Goal: Information Seeking & Learning: Learn about a topic

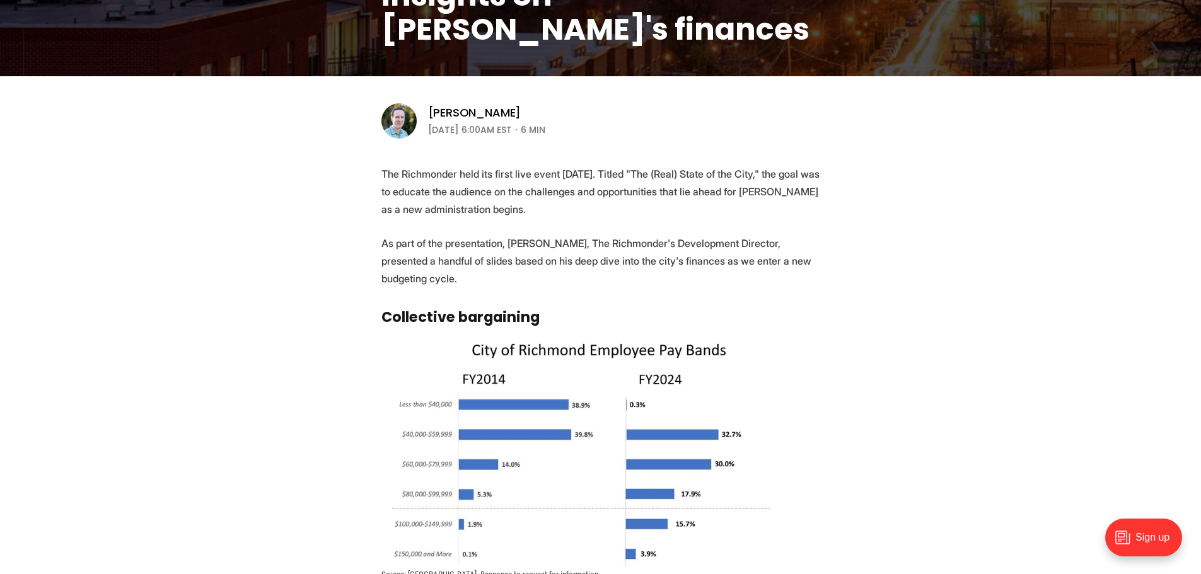
scroll to position [378, 0]
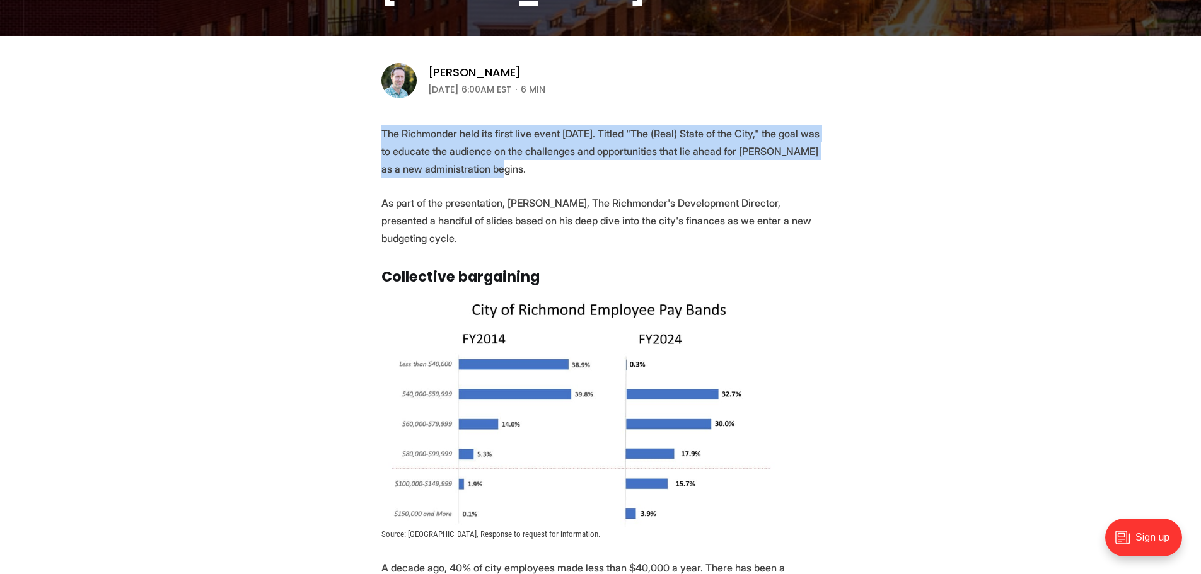
drag, startPoint x: 378, startPoint y: 126, endPoint x: 494, endPoint y: 190, distance: 133.2
drag, startPoint x: 495, startPoint y: 190, endPoint x: 511, endPoint y: 193, distance: 16.0
click at [553, 172] on p "The Richmonder held its first live event [DATE]. Titled "The (Real) State of th…" at bounding box center [600, 151] width 439 height 53
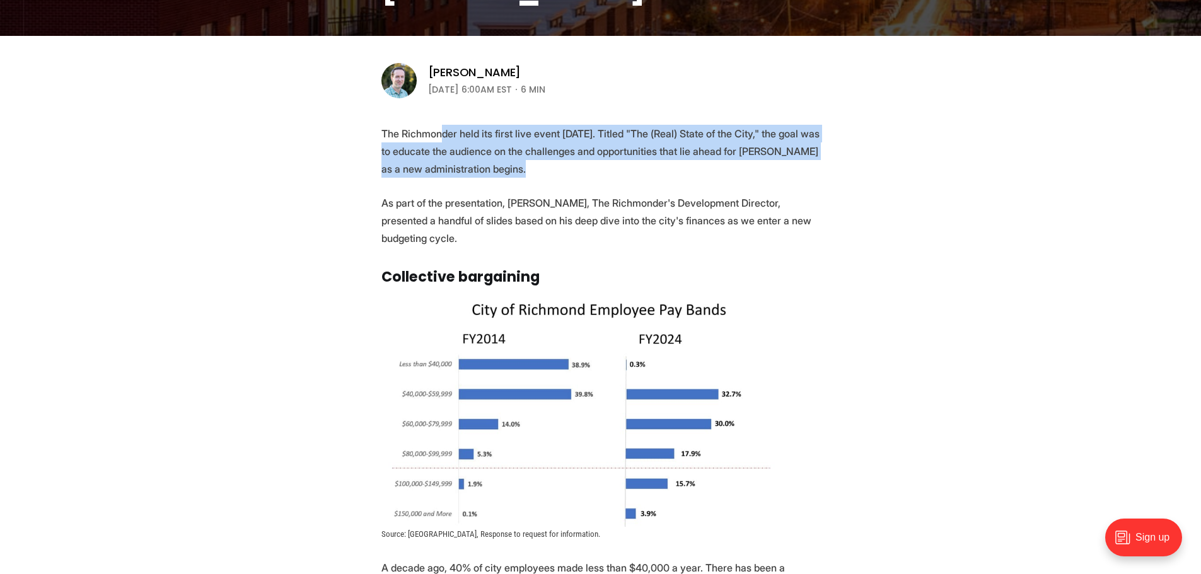
drag, startPoint x: 563, startPoint y: 166, endPoint x: 440, endPoint y: 124, distance: 130.0
click at [444, 127] on p "The Richmonder held its first live event [DATE]. Titled "The (Real) State of th…" at bounding box center [600, 151] width 439 height 53
drag, startPoint x: 411, startPoint y: 129, endPoint x: 527, endPoint y: 168, distance: 122.4
click at [526, 168] on p "The Richmonder held its first live event [DATE]. Titled "The (Real) State of th…" at bounding box center [600, 151] width 439 height 53
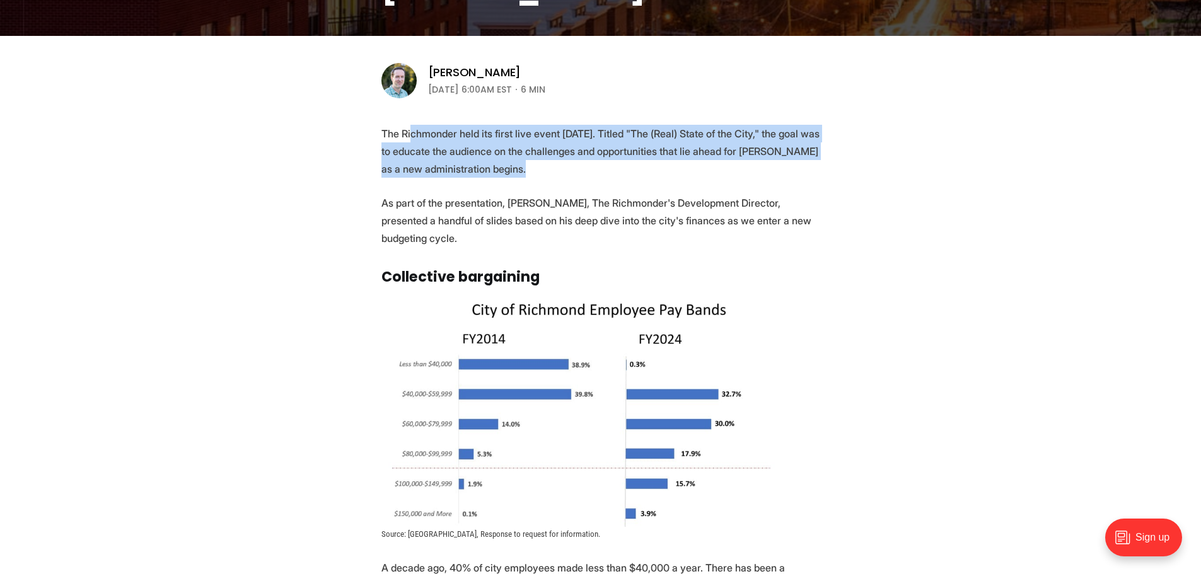
click at [529, 170] on p "The Richmonder held its first live event [DATE]. Titled "The (Real) State of th…" at bounding box center [600, 151] width 439 height 53
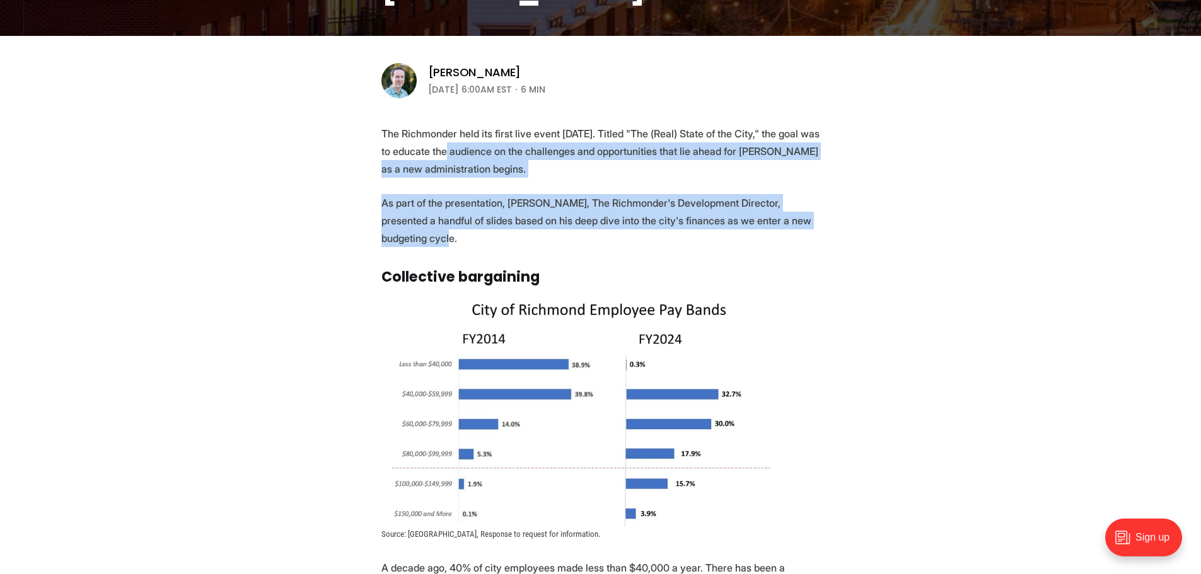
drag, startPoint x: 690, startPoint y: 245, endPoint x: 424, endPoint y: 149, distance: 282.7
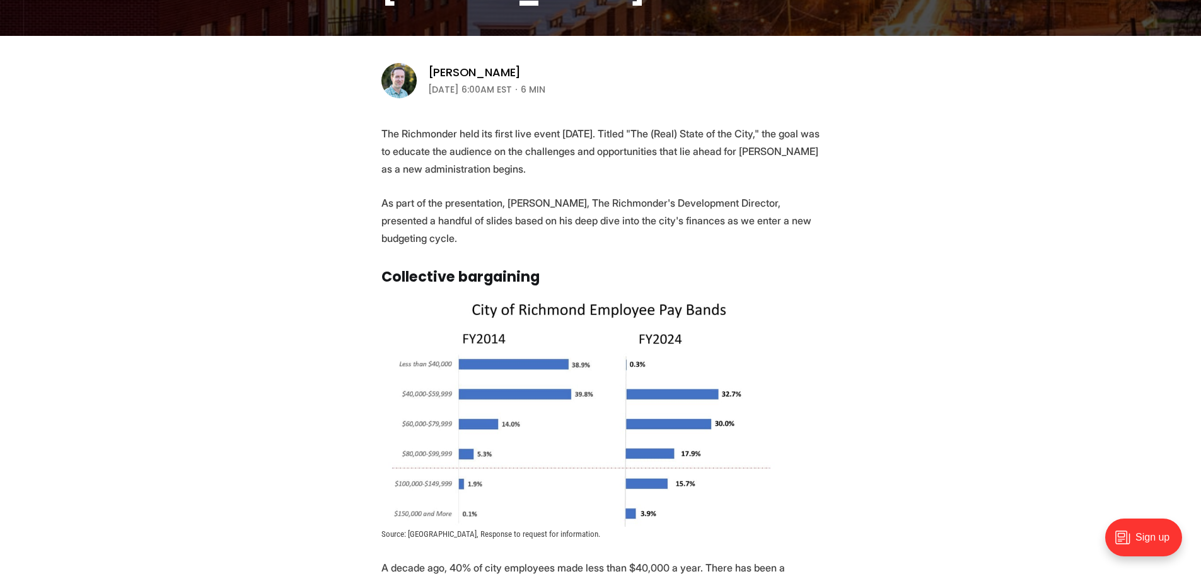
click at [424, 149] on p "The Richmonder held its first live event [DATE]. Titled "The (Real) State of th…" at bounding box center [600, 151] width 439 height 53
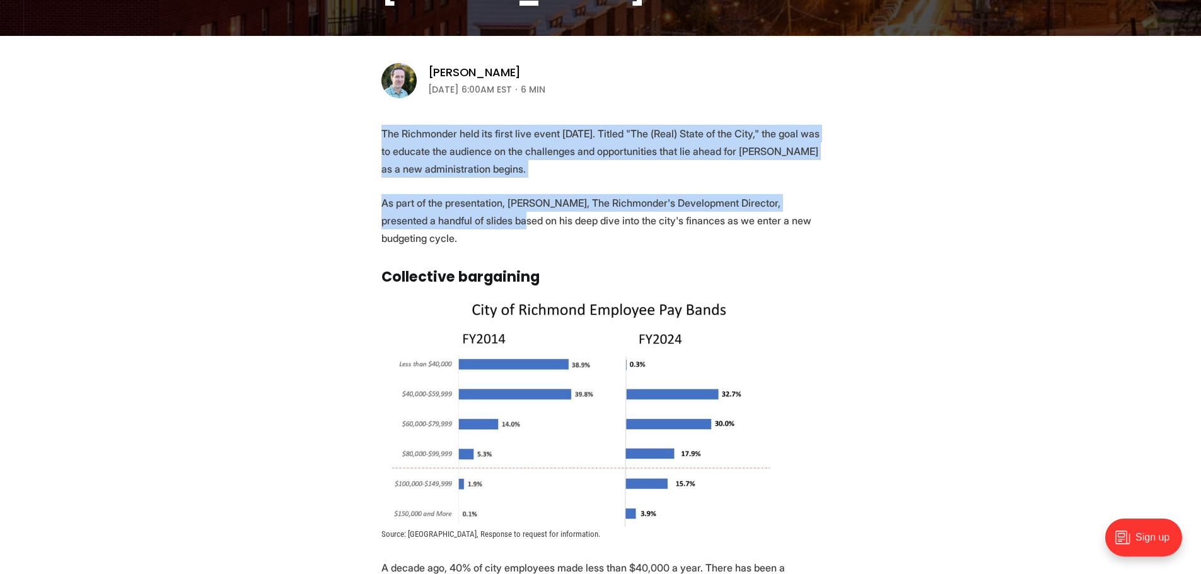
drag, startPoint x: 376, startPoint y: 136, endPoint x: 500, endPoint y: 230, distance: 156.1
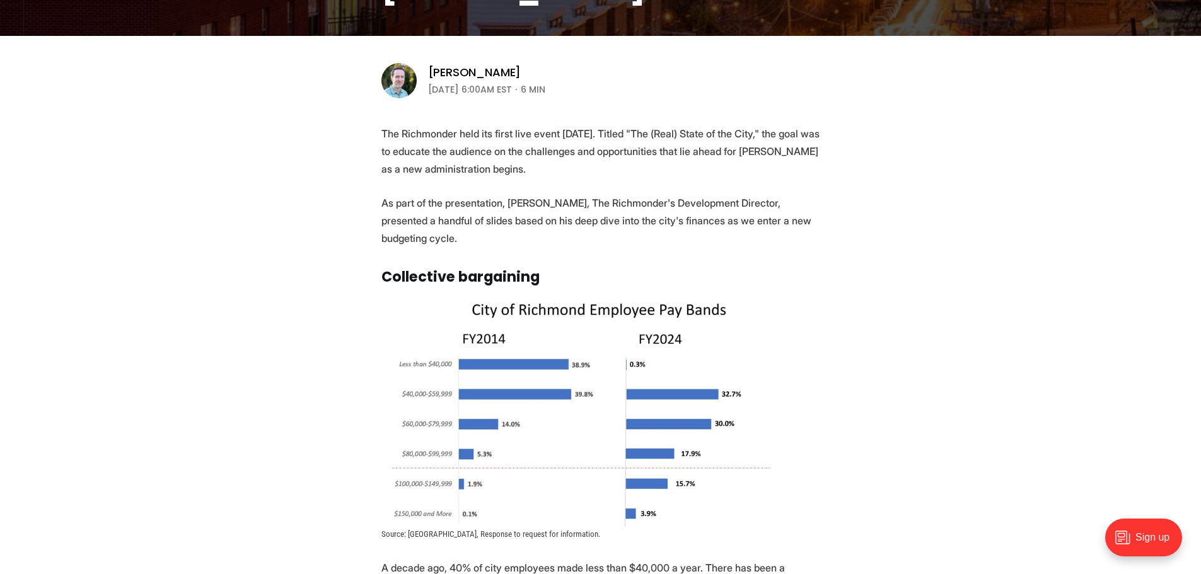
drag, startPoint x: 500, startPoint y: 230, endPoint x: 523, endPoint y: 240, distance: 24.3
click at [505, 233] on p "As part of the presentation, [PERSON_NAME], The Richmonder's Development Direct…" at bounding box center [600, 220] width 439 height 53
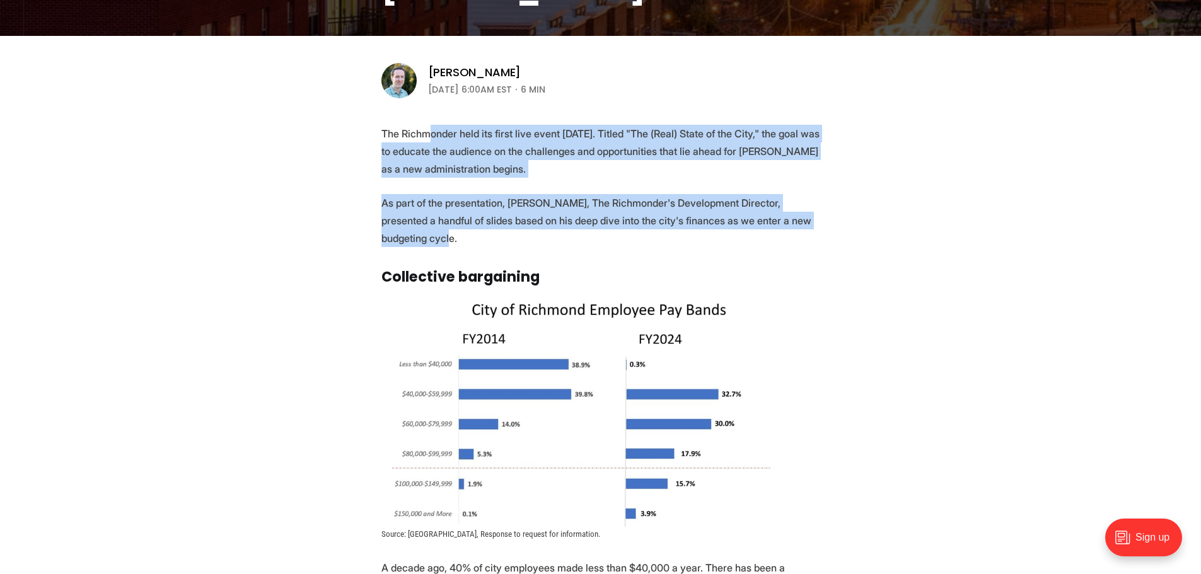
drag, startPoint x: 528, startPoint y: 242, endPoint x: 427, endPoint y: 142, distance: 141.7
drag, startPoint x: 427, startPoint y: 142, endPoint x: 399, endPoint y: 134, distance: 29.4
click at [426, 142] on p "The Richmonder held its first live event [DATE]. Titled "The (Real) State of th…" at bounding box center [600, 151] width 439 height 53
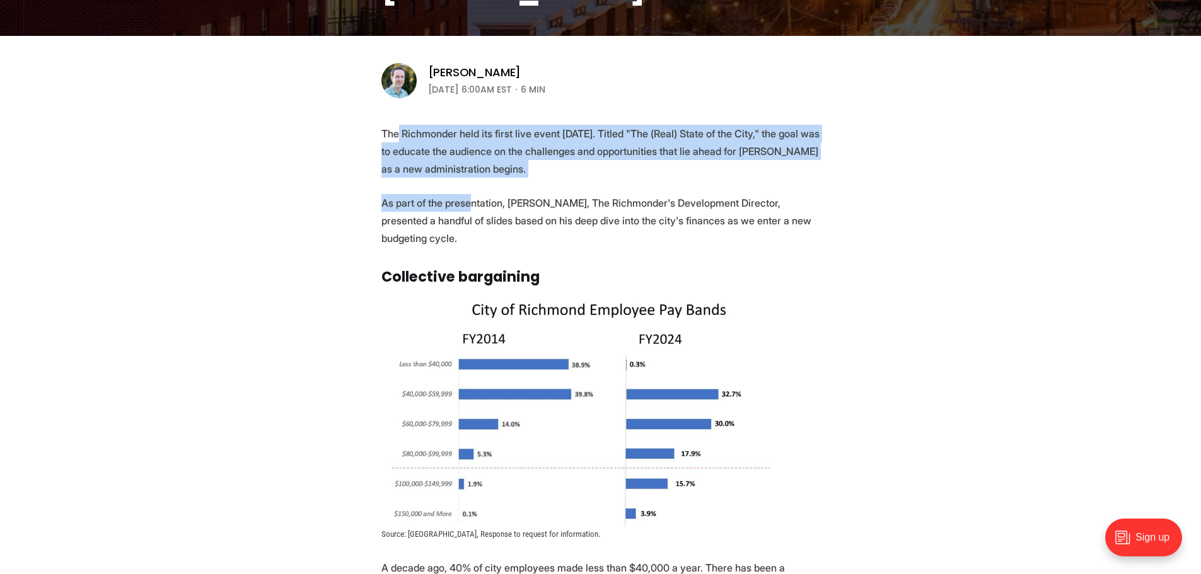
drag, startPoint x: 399, startPoint y: 134, endPoint x: 478, endPoint y: 204, distance: 105.8
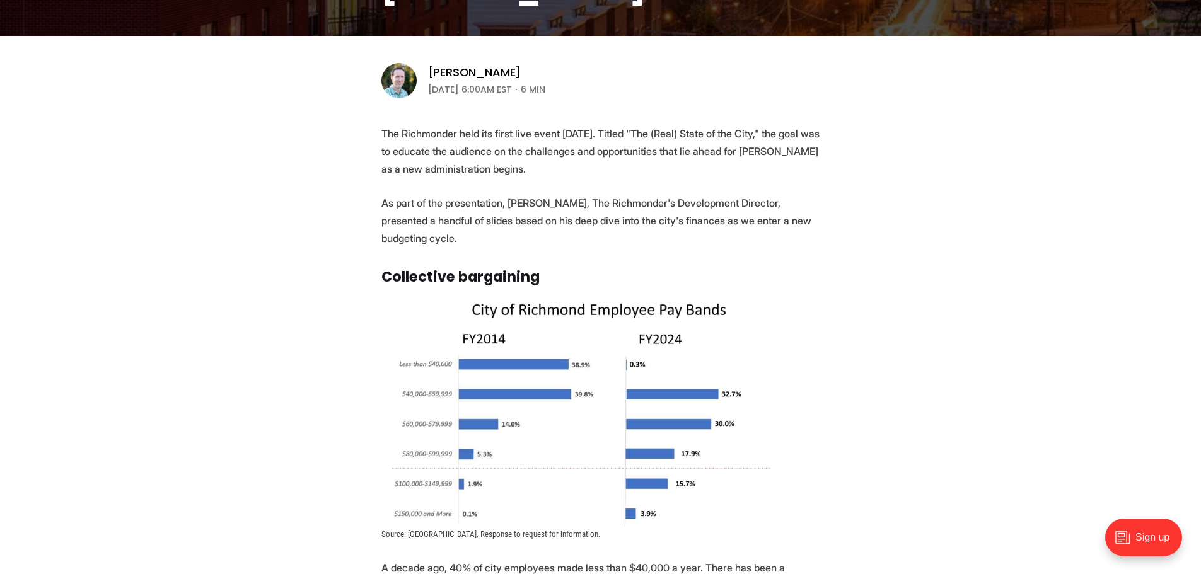
click at [478, 204] on p "As part of the presentation, [PERSON_NAME], The Richmonder's Development Direct…" at bounding box center [600, 220] width 439 height 53
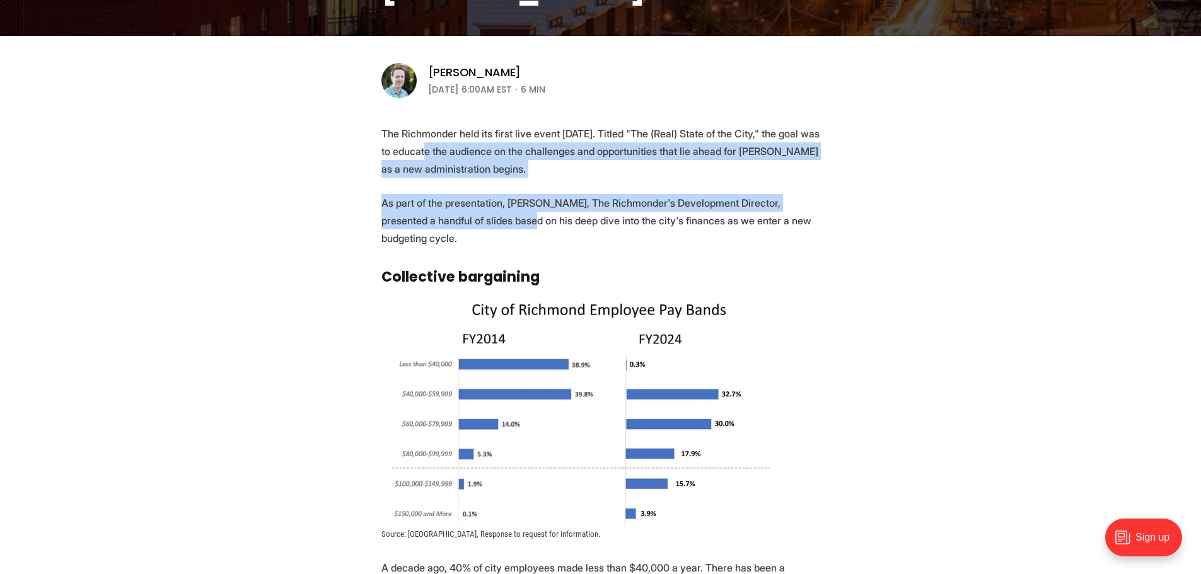
drag, startPoint x: 490, startPoint y: 219, endPoint x: 417, endPoint y: 144, distance: 104.3
click at [417, 144] on p "The Richmonder held its first live event [DATE]. Titled "The (Real) State of th…" at bounding box center [600, 151] width 439 height 53
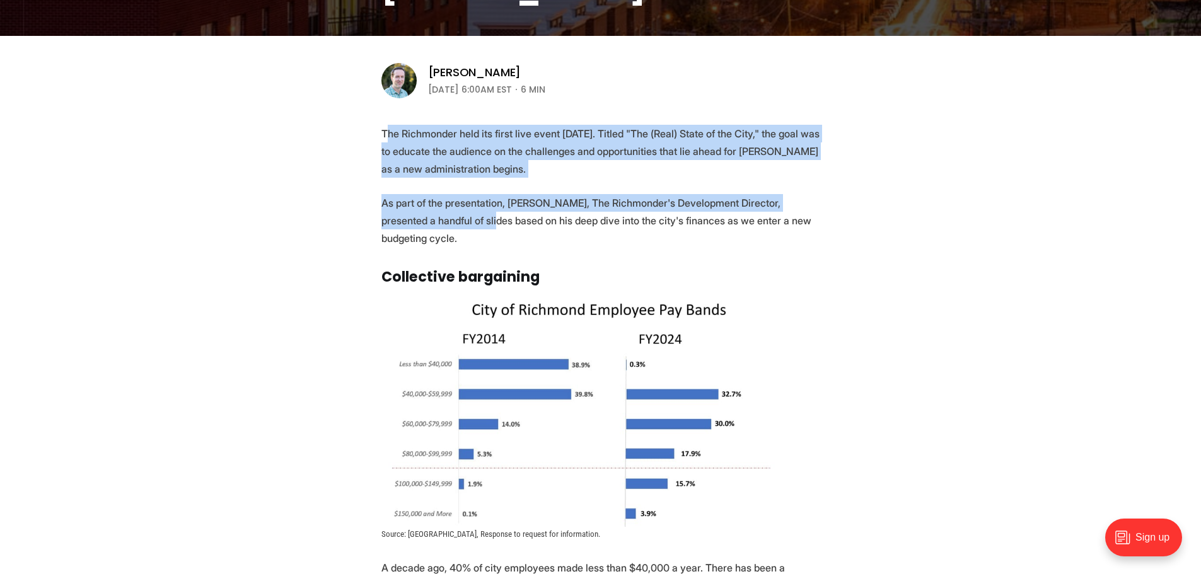
drag, startPoint x: 388, startPoint y: 130, endPoint x: 449, endPoint y: 214, distance: 102.9
click at [449, 220] on p "As part of the presentation, [PERSON_NAME], The Richmonder's Development Direct…" at bounding box center [600, 220] width 439 height 53
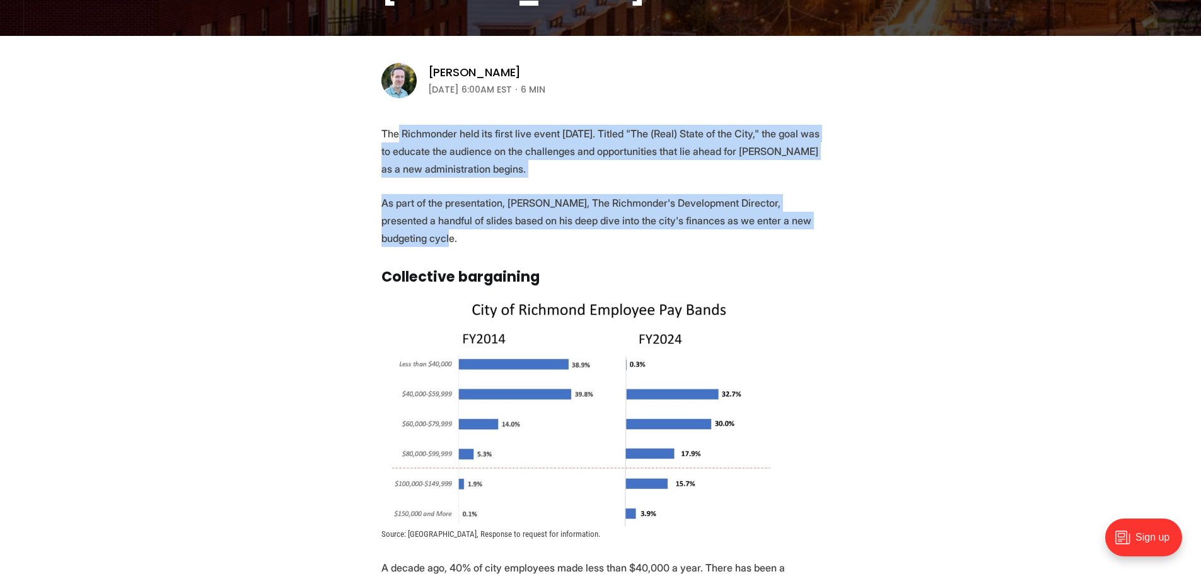
drag, startPoint x: 442, startPoint y: 238, endPoint x: 396, endPoint y: 135, distance: 112.8
click at [397, 134] on p "The Richmonder held its first live event [DATE]. Titled "The (Real) State of th…" at bounding box center [600, 151] width 439 height 53
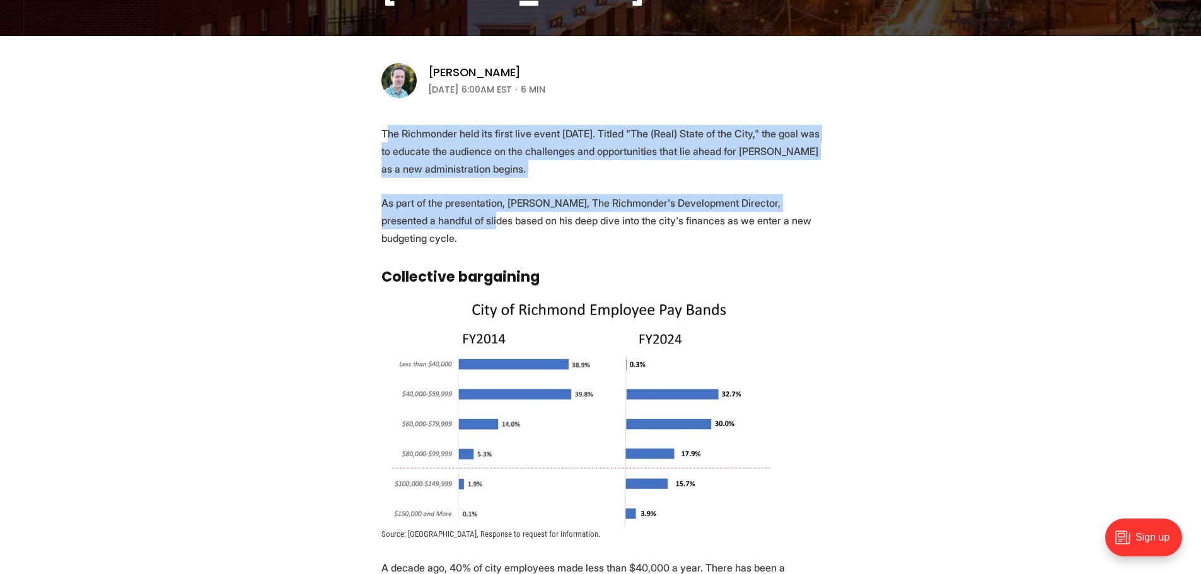
drag, startPoint x: 390, startPoint y: 134, endPoint x: 450, endPoint y: 222, distance: 107.5
click at [450, 224] on p "As part of the presentation, [PERSON_NAME], The Richmonder's Development Direct…" at bounding box center [600, 220] width 439 height 53
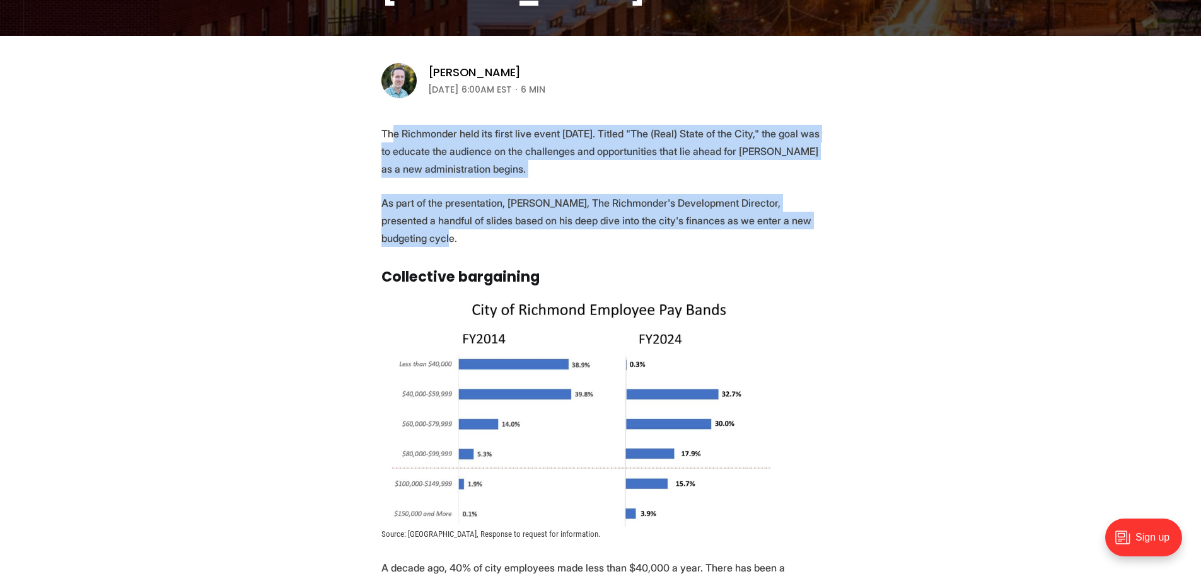
drag, startPoint x: 442, startPoint y: 245, endPoint x: 395, endPoint y: 137, distance: 117.9
click at [403, 154] on p "The Richmonder held its first live event [DATE]. Titled "The (Real) State of th…" at bounding box center [600, 151] width 439 height 53
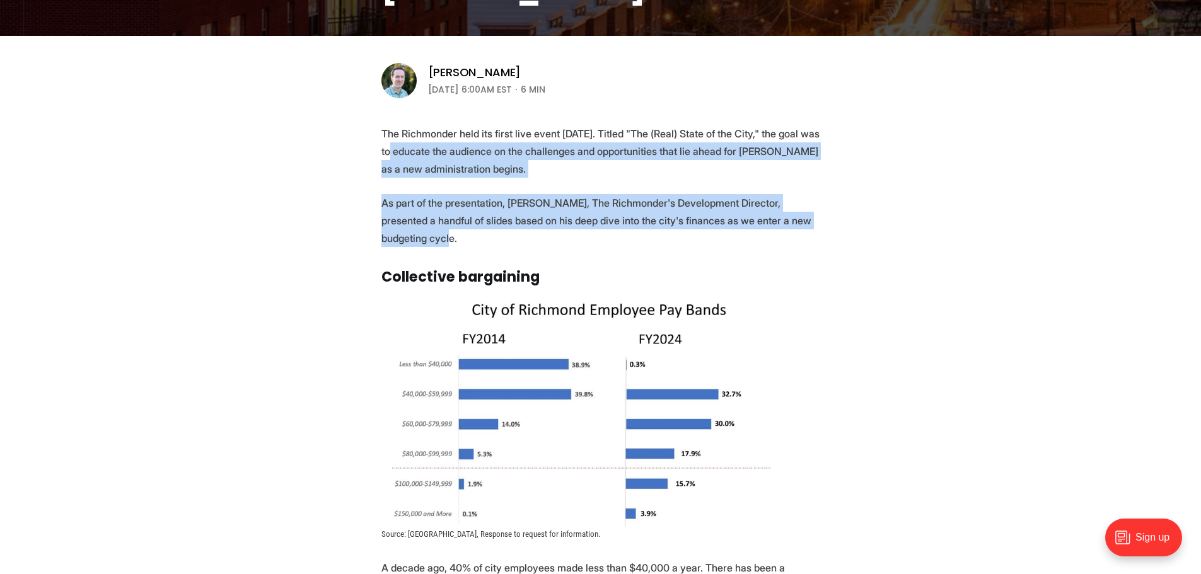
drag, startPoint x: 390, startPoint y: 146, endPoint x: 459, endPoint y: 245, distance: 121.2
drag, startPoint x: 574, startPoint y: 289, endPoint x: 401, endPoint y: 142, distance: 226.6
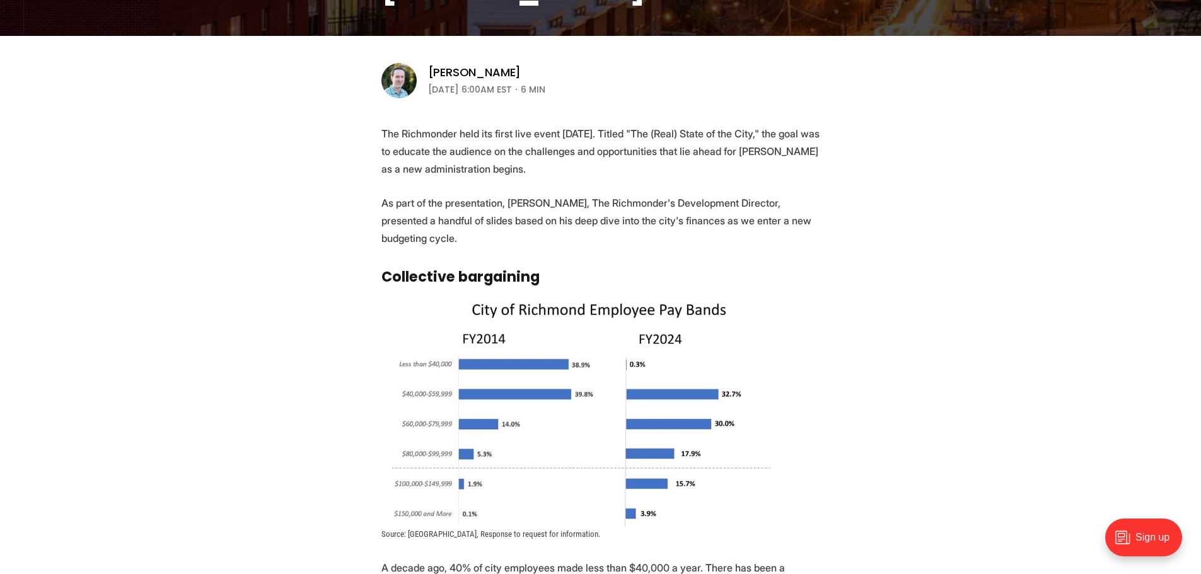
click at [401, 142] on p "The Richmonder held its first live event [DATE]. Titled "The (Real) State of th…" at bounding box center [600, 151] width 439 height 53
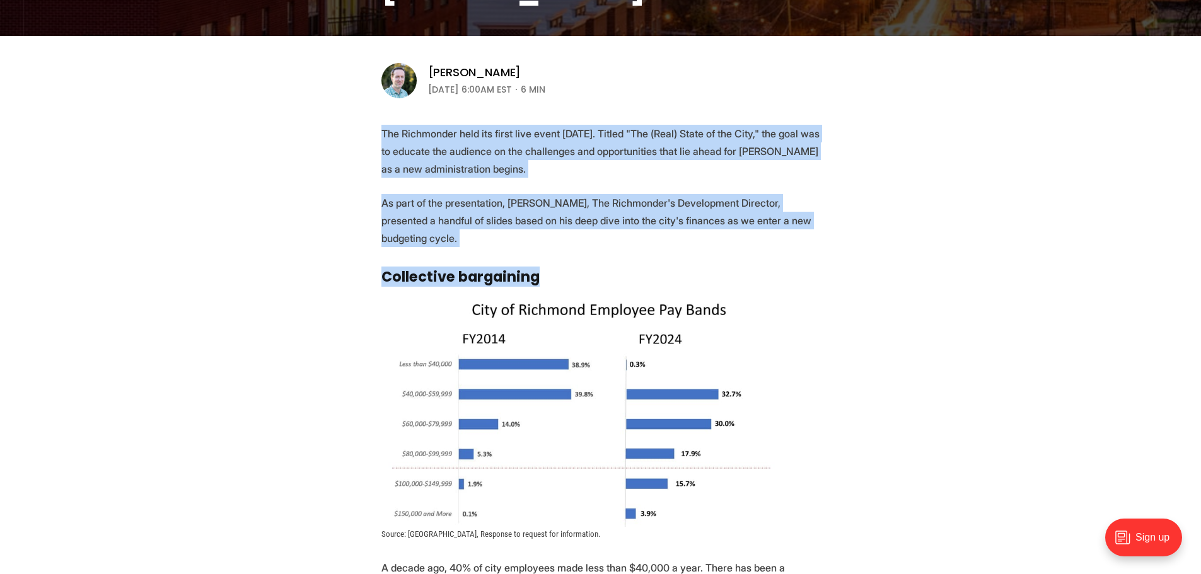
drag, startPoint x: 373, startPoint y: 137, endPoint x: 611, endPoint y: 287, distance: 281.3
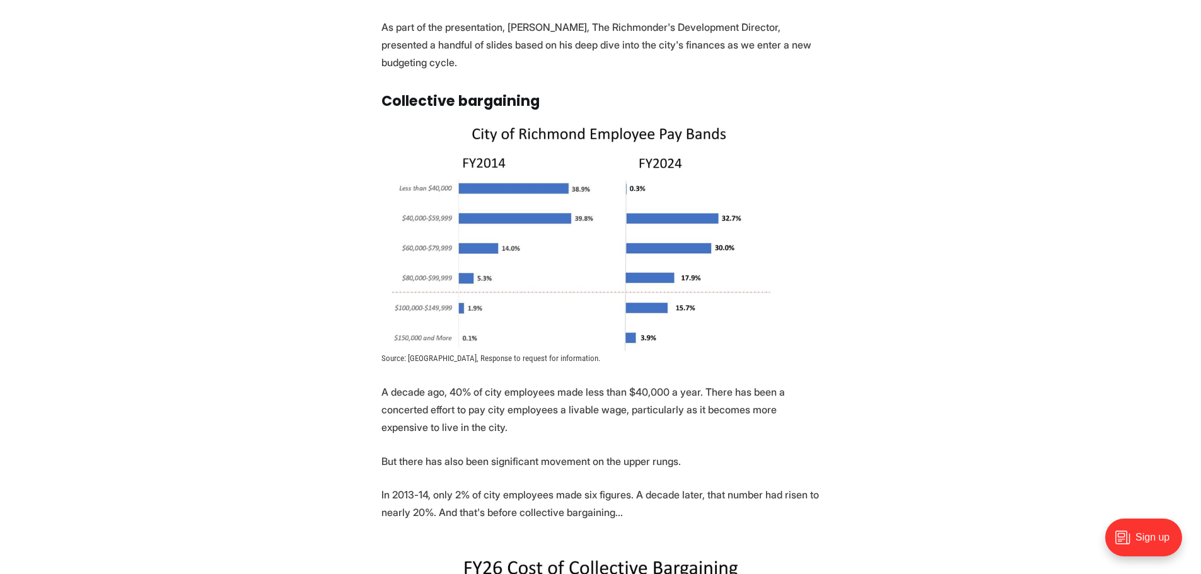
scroll to position [567, 0]
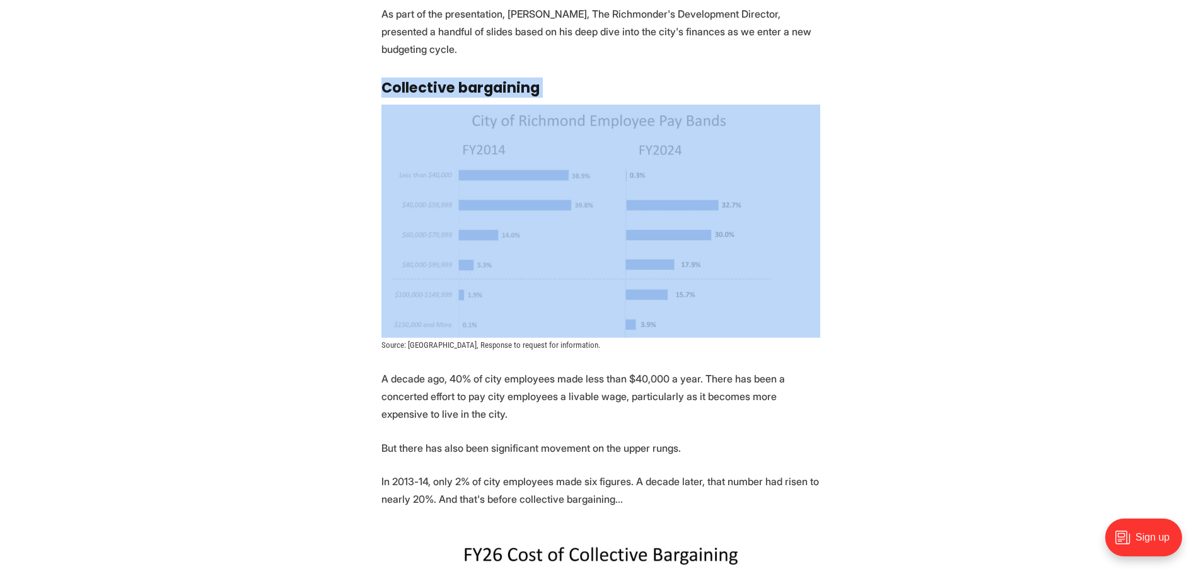
drag, startPoint x: 364, startPoint y: 77, endPoint x: 845, endPoint y: 303, distance: 531.2
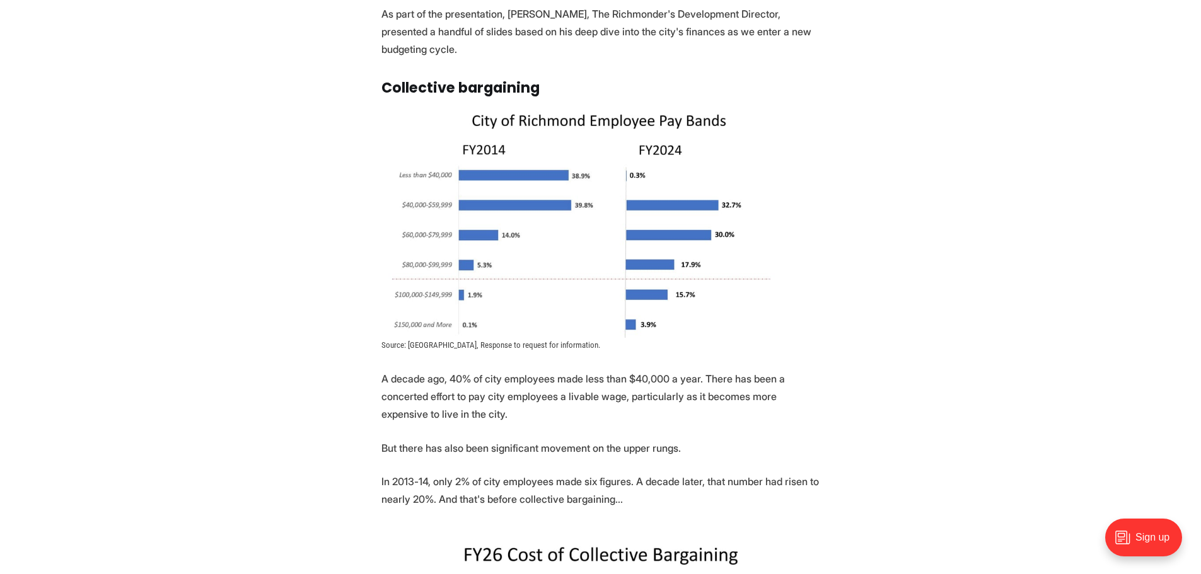
click at [579, 173] on img at bounding box center [600, 221] width 439 height 233
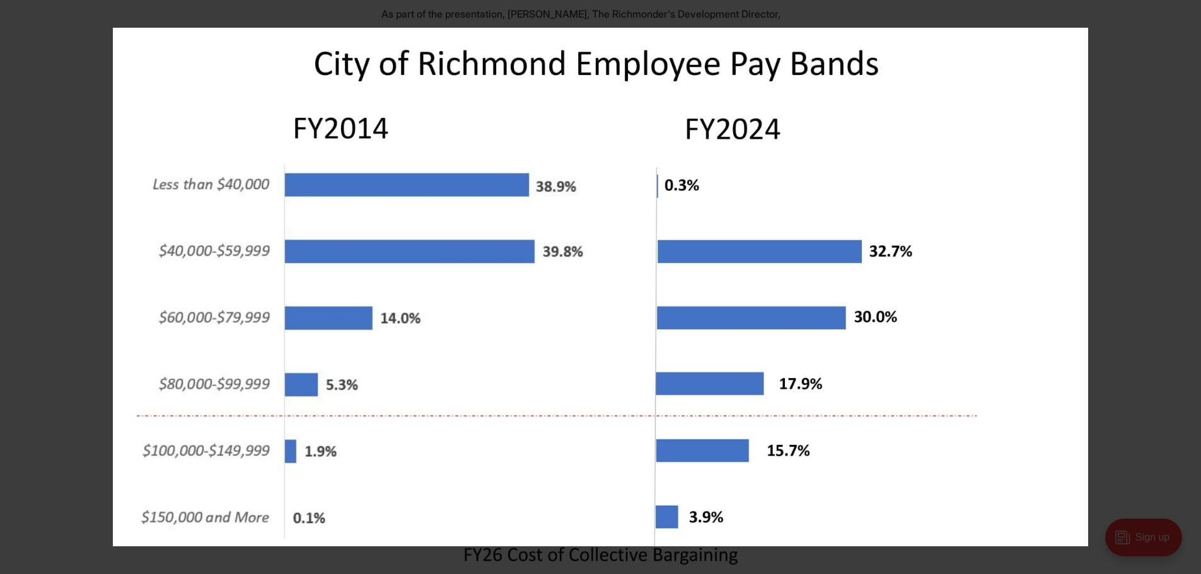
click at [809, 176] on img at bounding box center [600, 287] width 975 height 519
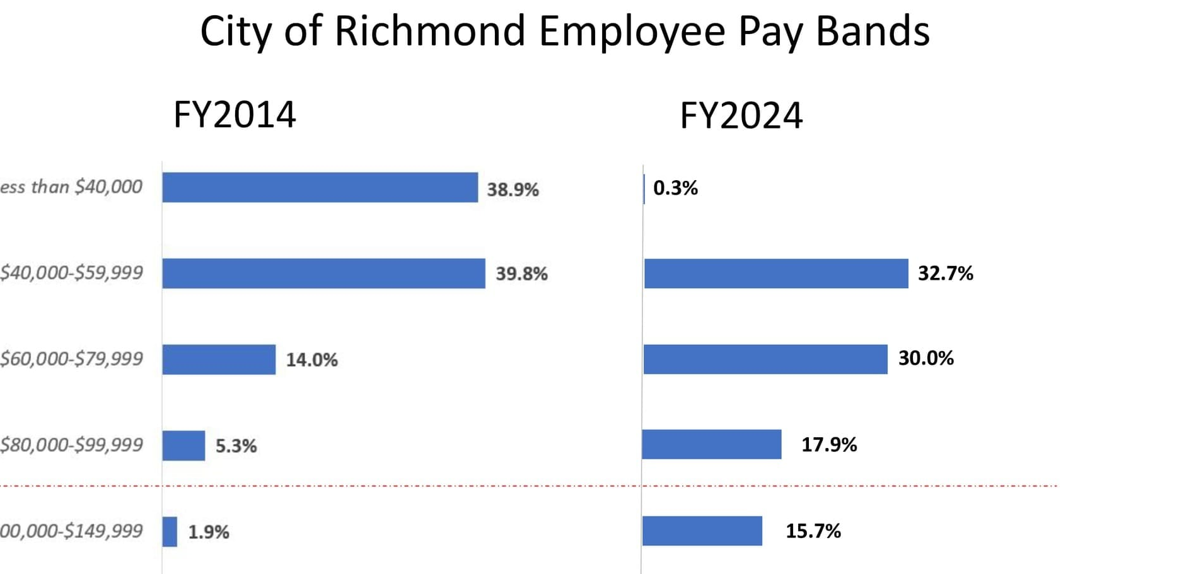
click at [1157, 211] on img at bounding box center [570, 319] width 1261 height 671
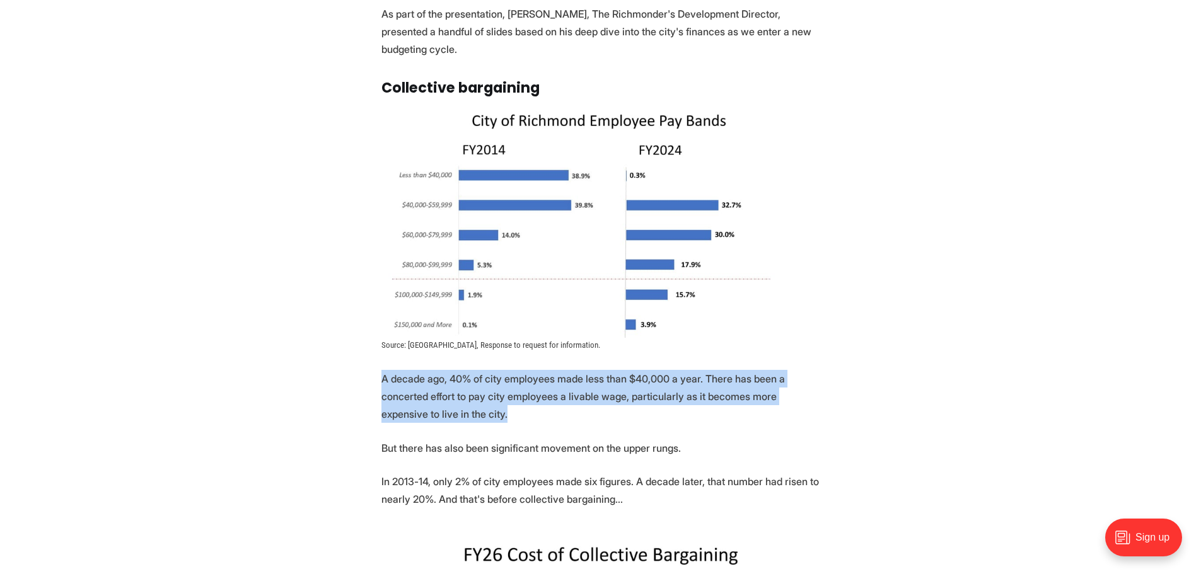
drag, startPoint x: 373, startPoint y: 371, endPoint x: 567, endPoint y: 426, distance: 201.1
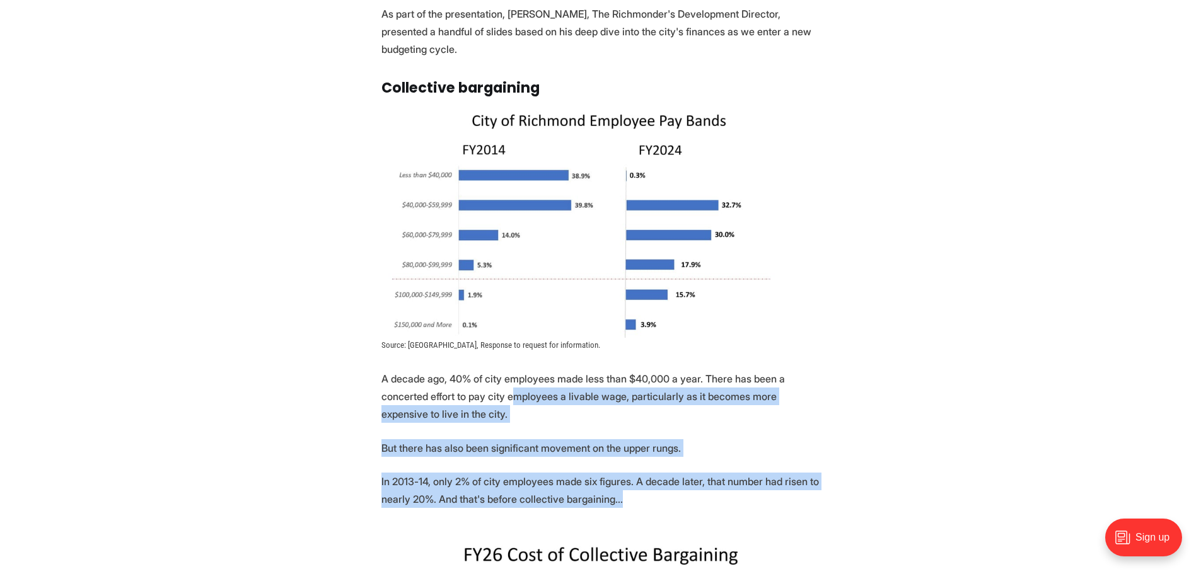
drag, startPoint x: 805, startPoint y: 494, endPoint x: 495, endPoint y: 391, distance: 326.5
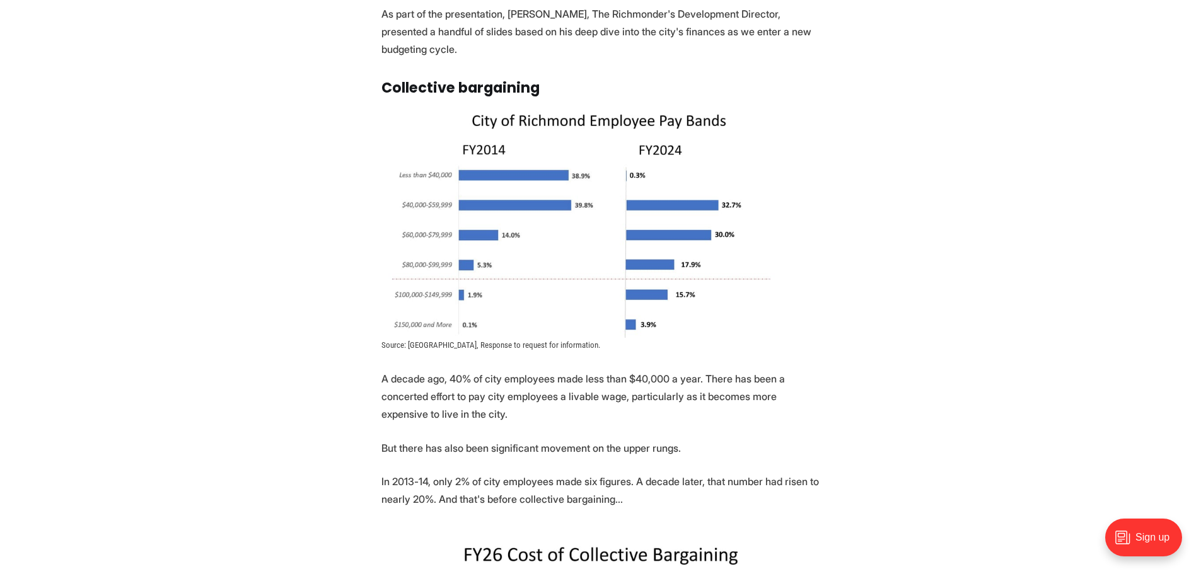
click at [492, 391] on p "A decade ago, 40% of city employees made less than $40,000 a year. There has be…" at bounding box center [600, 396] width 439 height 53
click at [471, 408] on p "A decade ago, 40% of city employees made less than $40,000 a year. There has be…" at bounding box center [600, 396] width 439 height 53
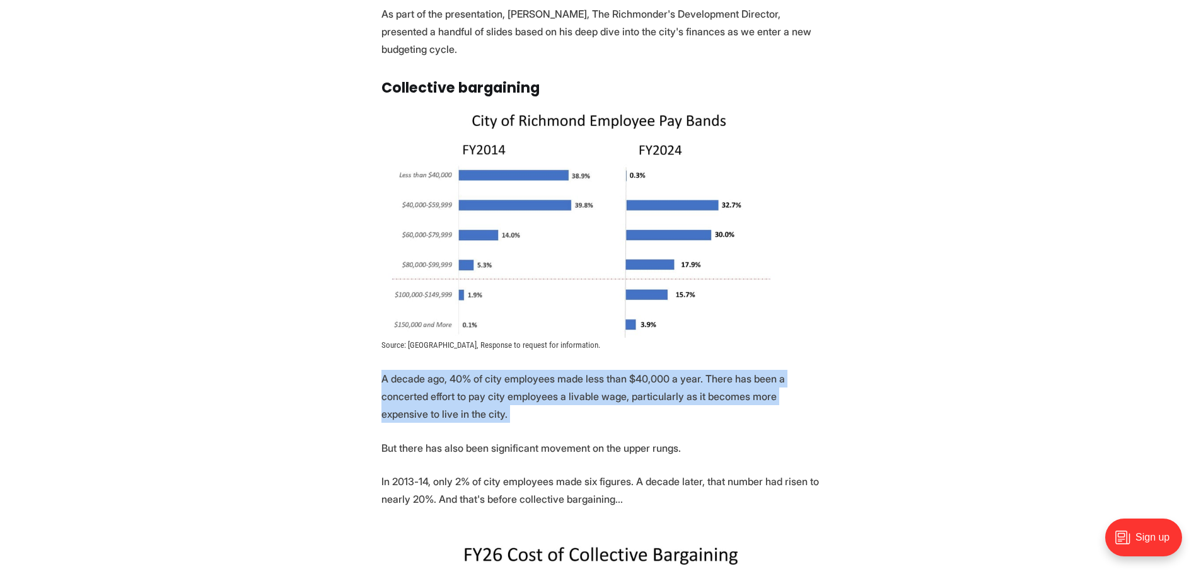
click at [471, 408] on p "A decade ago, 40% of city employees made less than $40,000 a year. There has be…" at bounding box center [600, 396] width 439 height 53
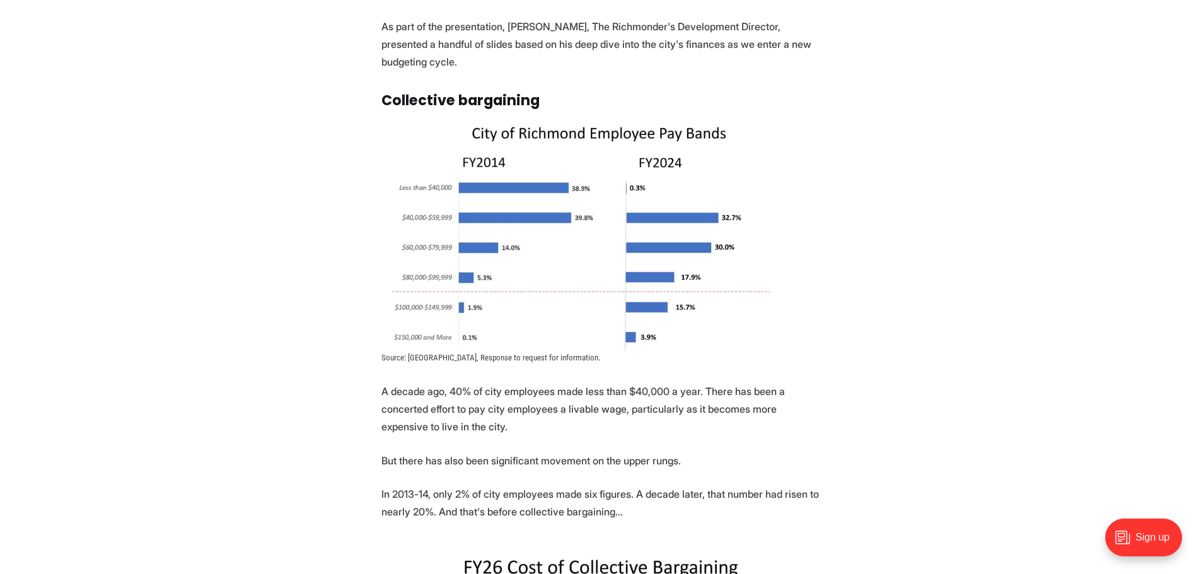
scroll to position [693, 0]
